Goal: Task Accomplishment & Management: Manage account settings

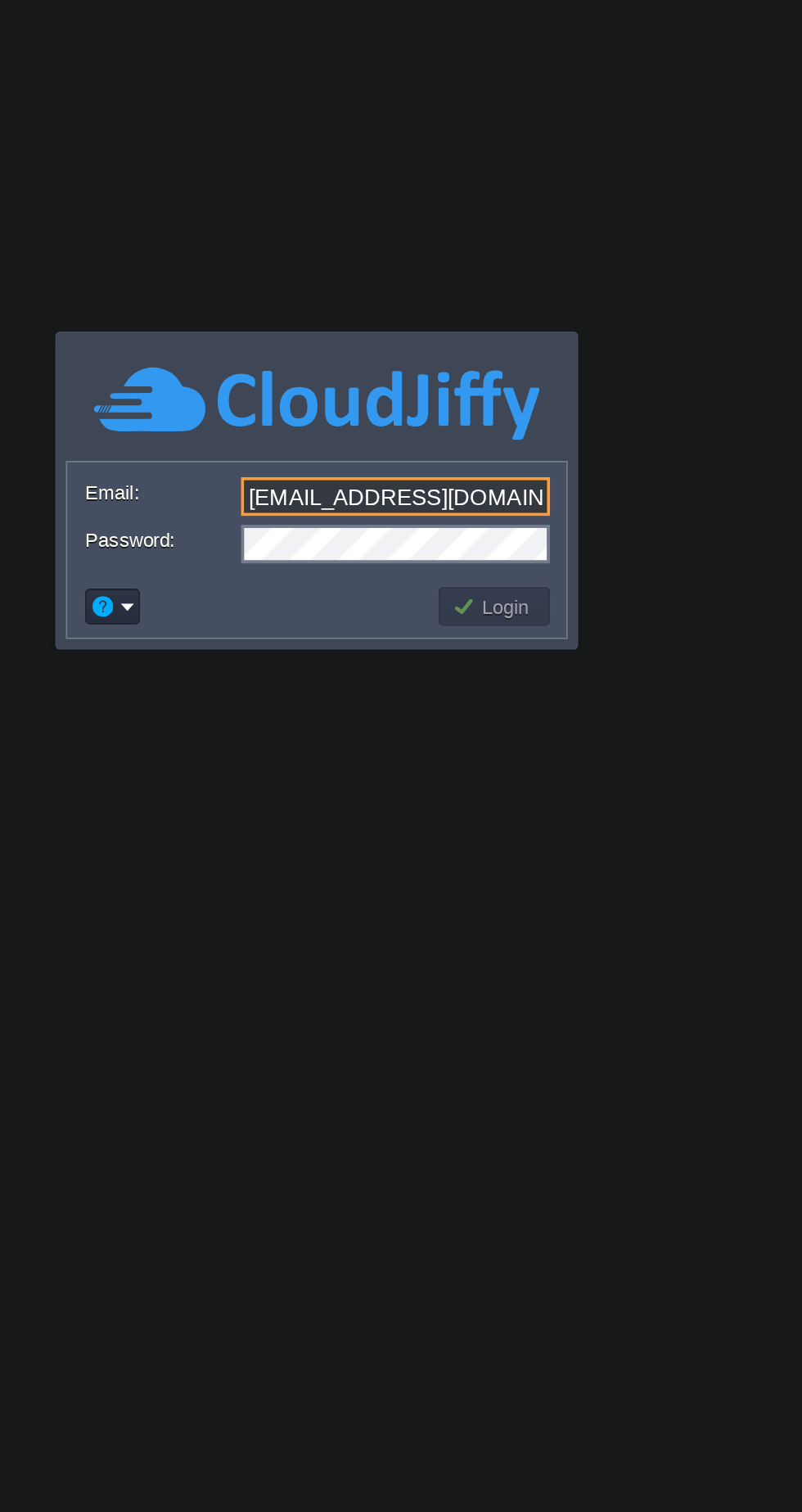
type input "[EMAIL_ADDRESS][DOMAIN_NAME]"
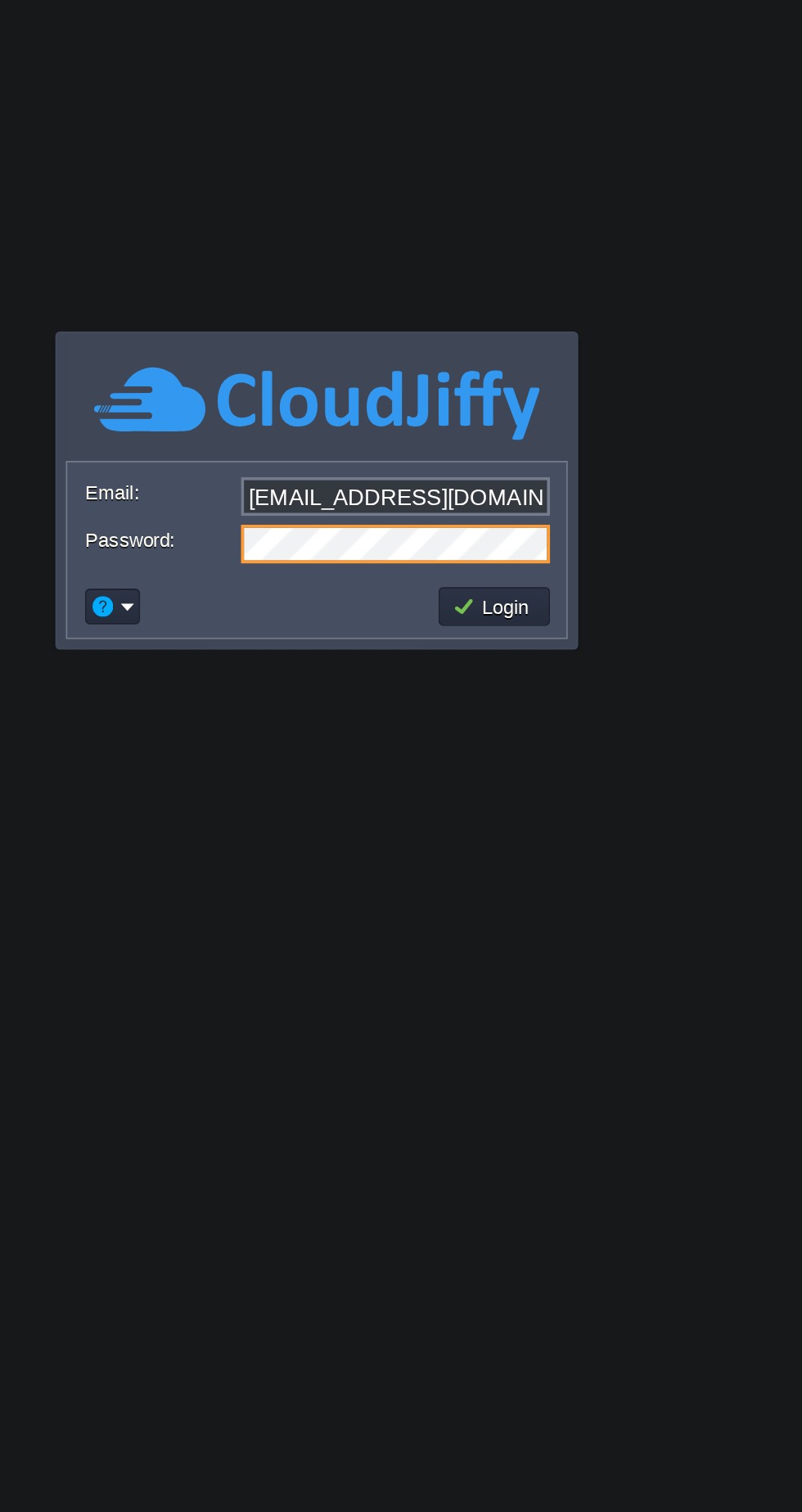
click at [498, 823] on button "Login" at bounding box center [499, 820] width 48 height 15
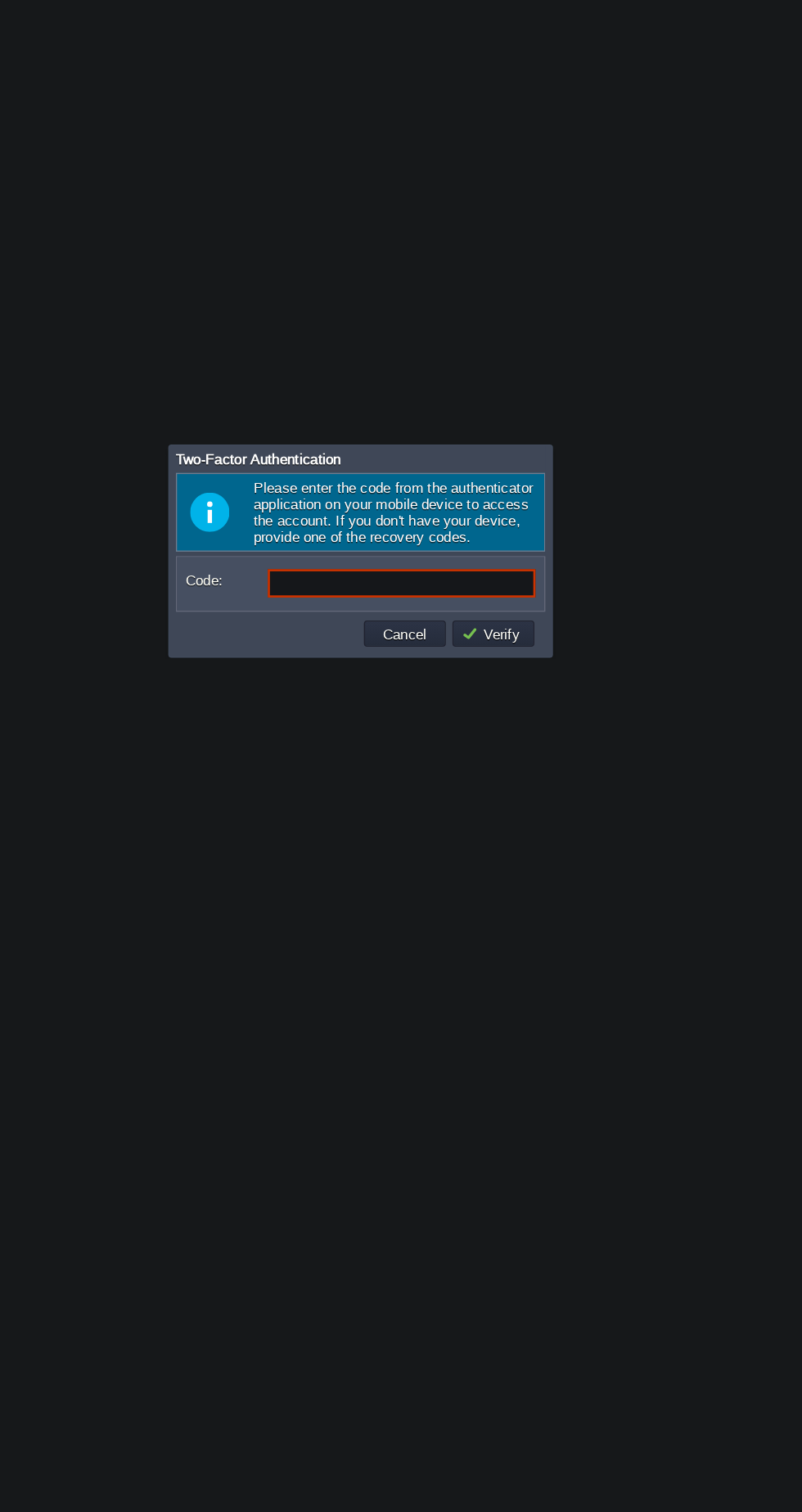
click at [412, 778] on input "Code:" at bounding box center [431, 781] width 200 height 22
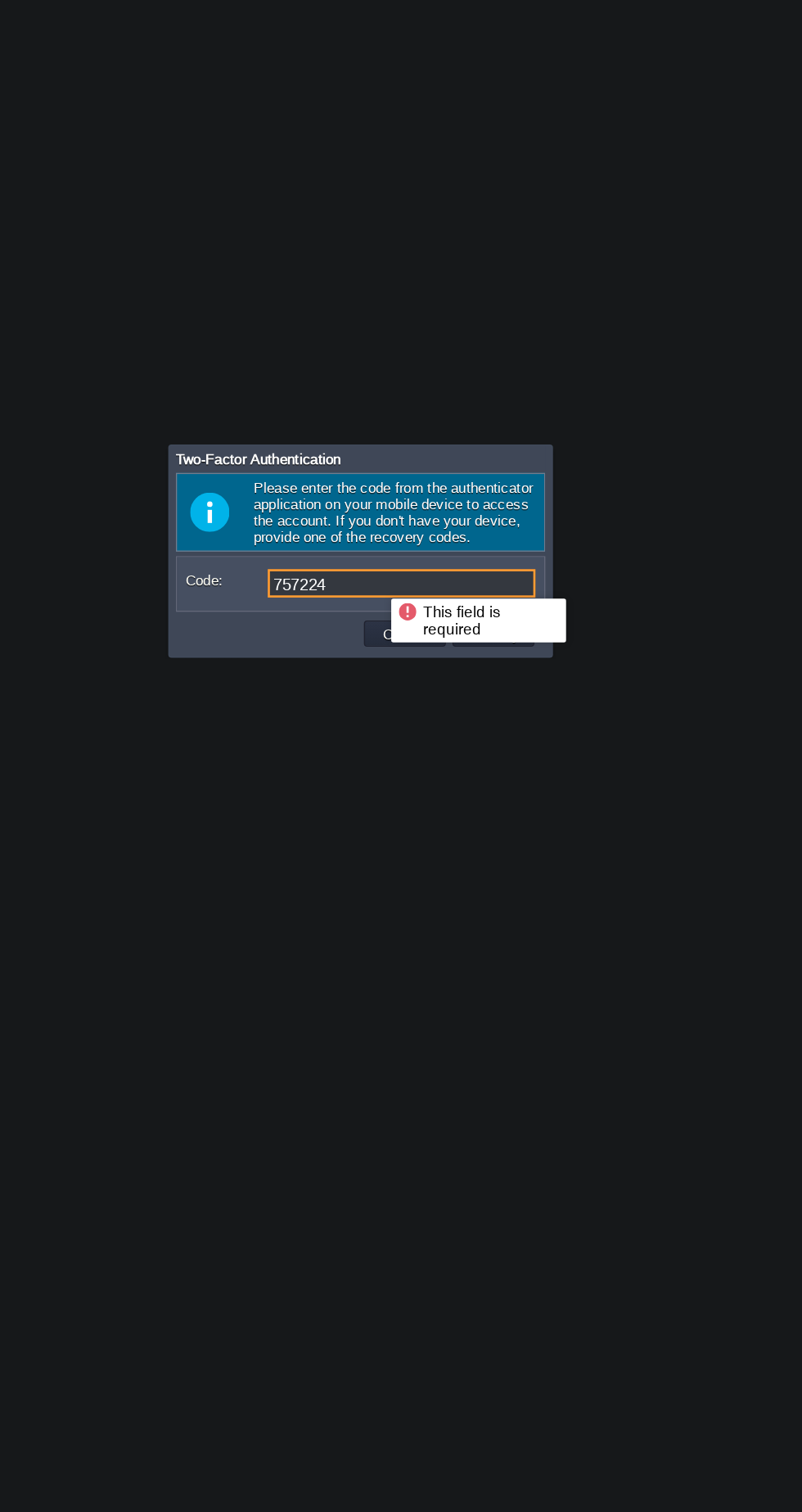
type input "757224"
click at [515, 823] on button "Verify" at bounding box center [501, 818] width 49 height 15
type input "757124"
click at [509, 818] on button "Verify" at bounding box center [501, 818] width 49 height 15
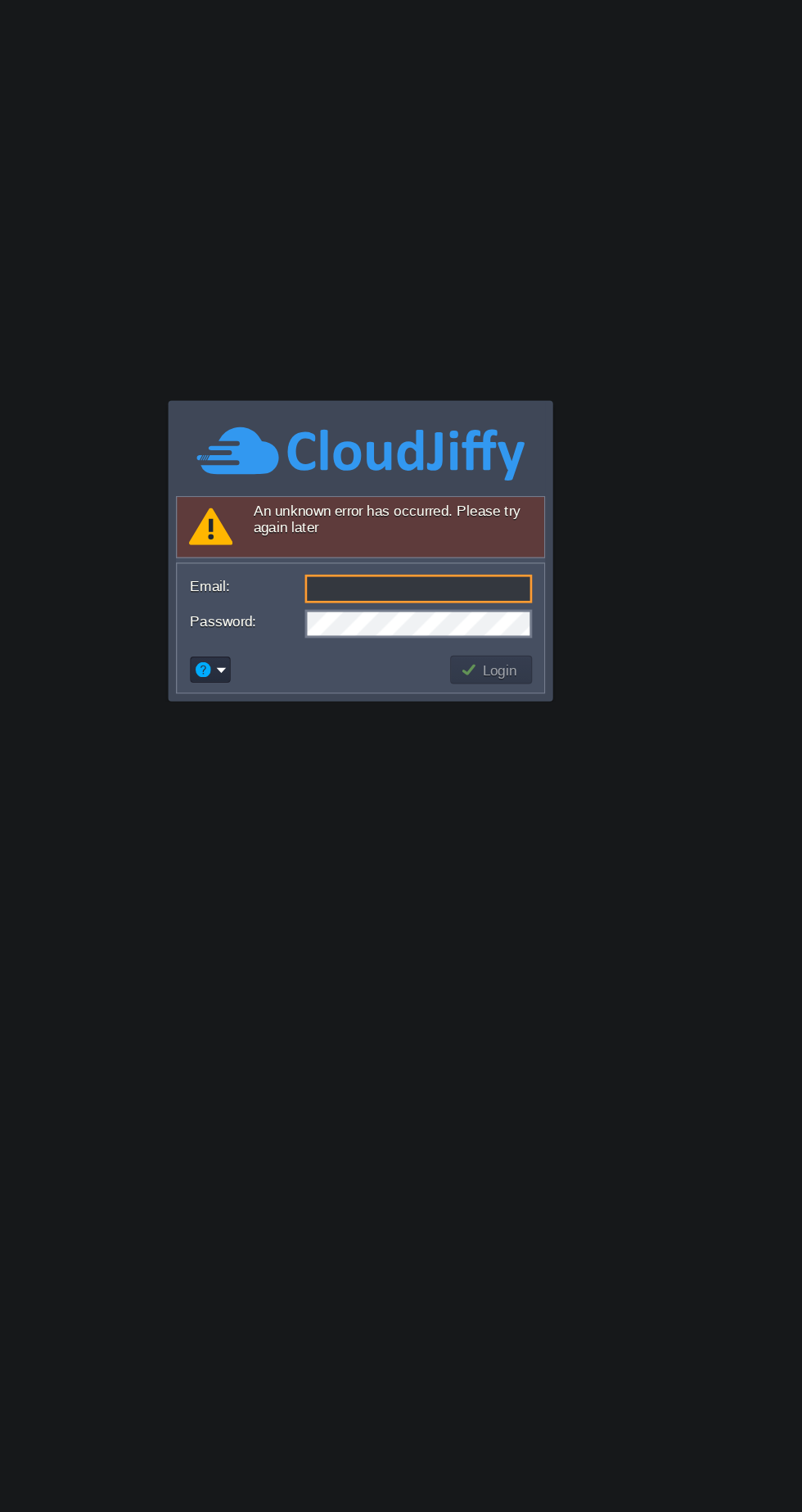
click at [429, 782] on input "Email:" at bounding box center [444, 785] width 170 height 22
